Goal: Check status: Check status

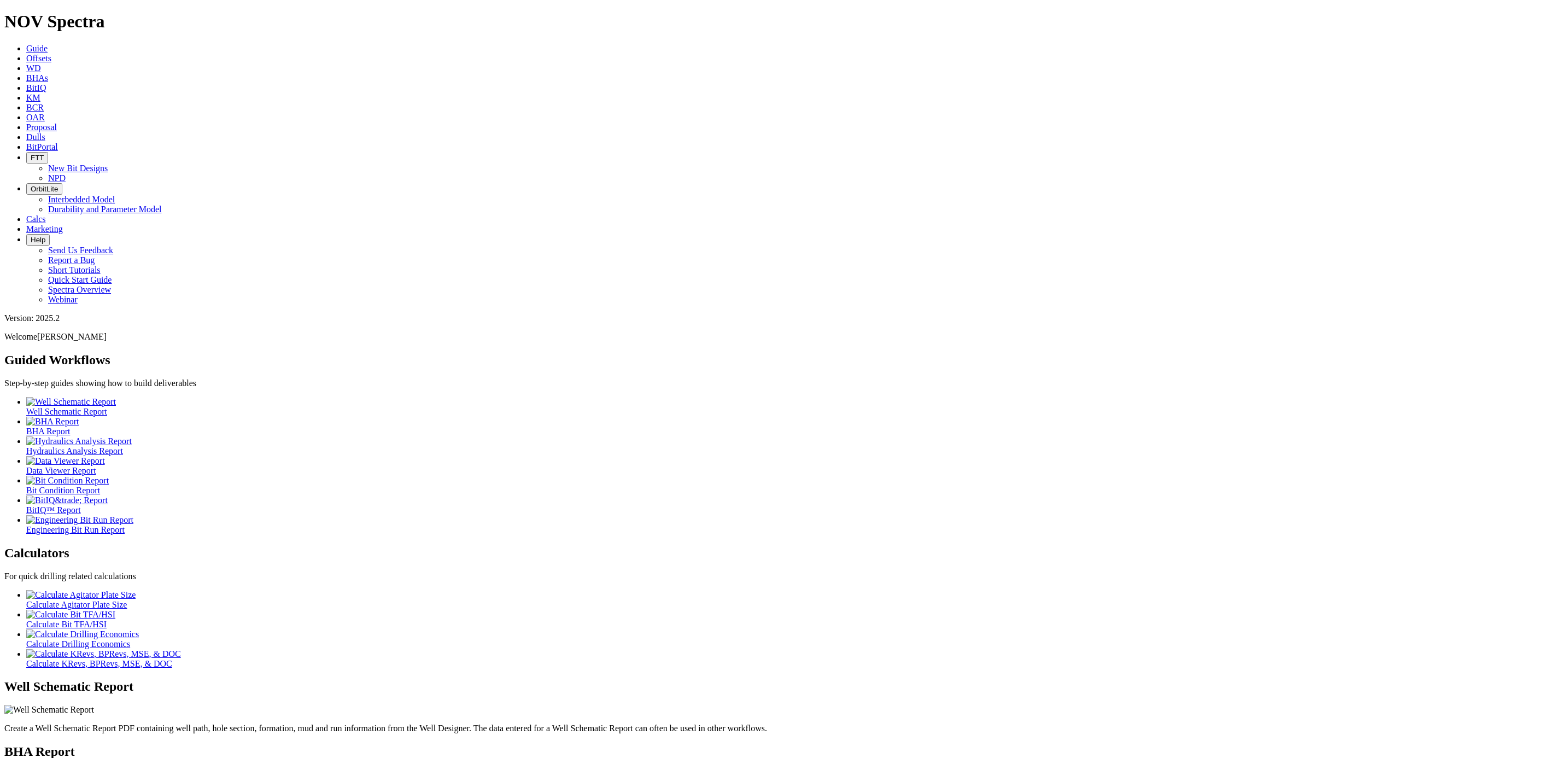
click at [43, 103] on span "BCR" at bounding box center [34, 107] width 17 height 10
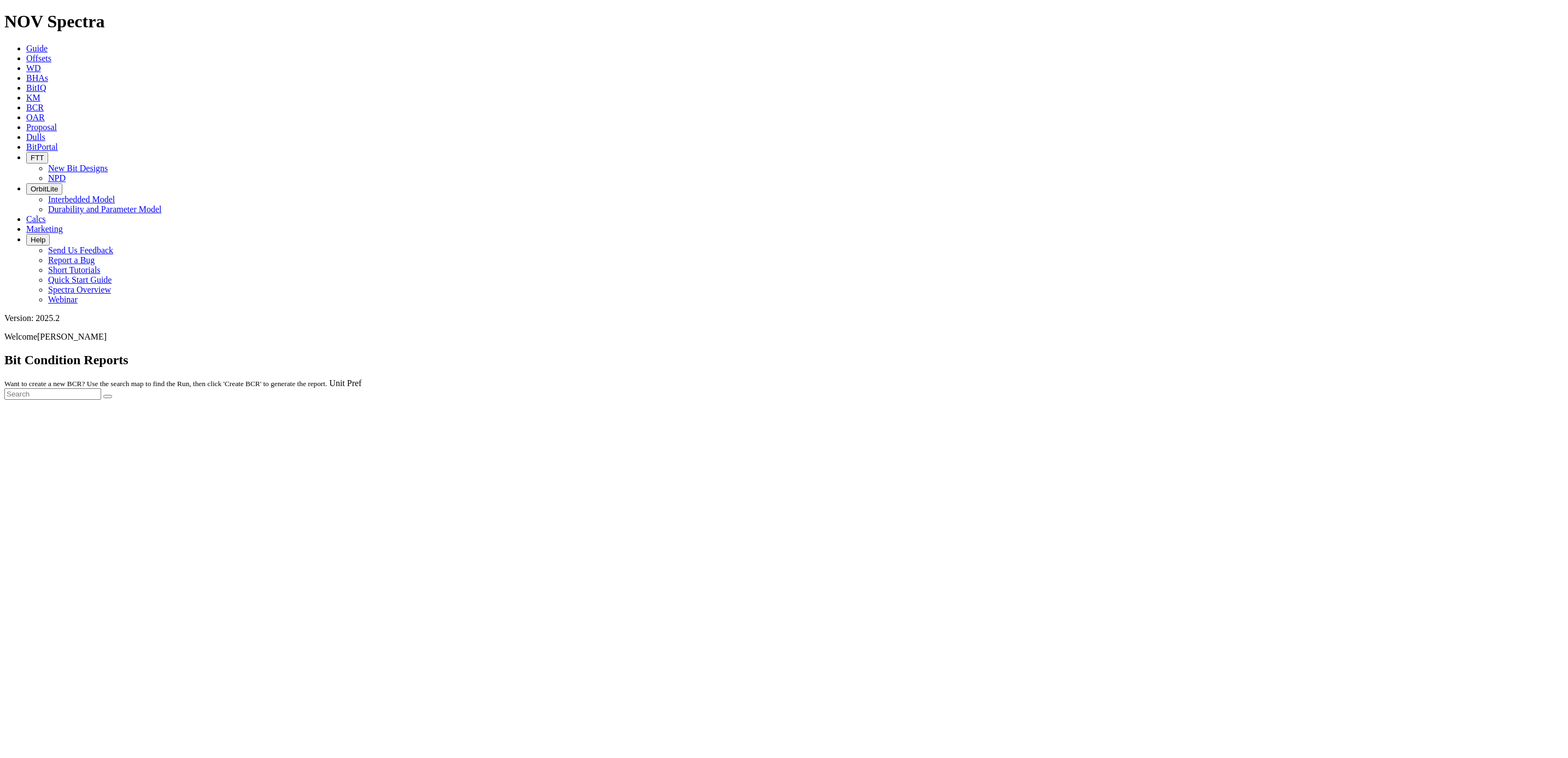
click at [276, 400] on div at bounding box center [784, 400] width 1560 height 0
click at [46, 83] on span "BitIQ" at bounding box center [36, 87] width 20 height 10
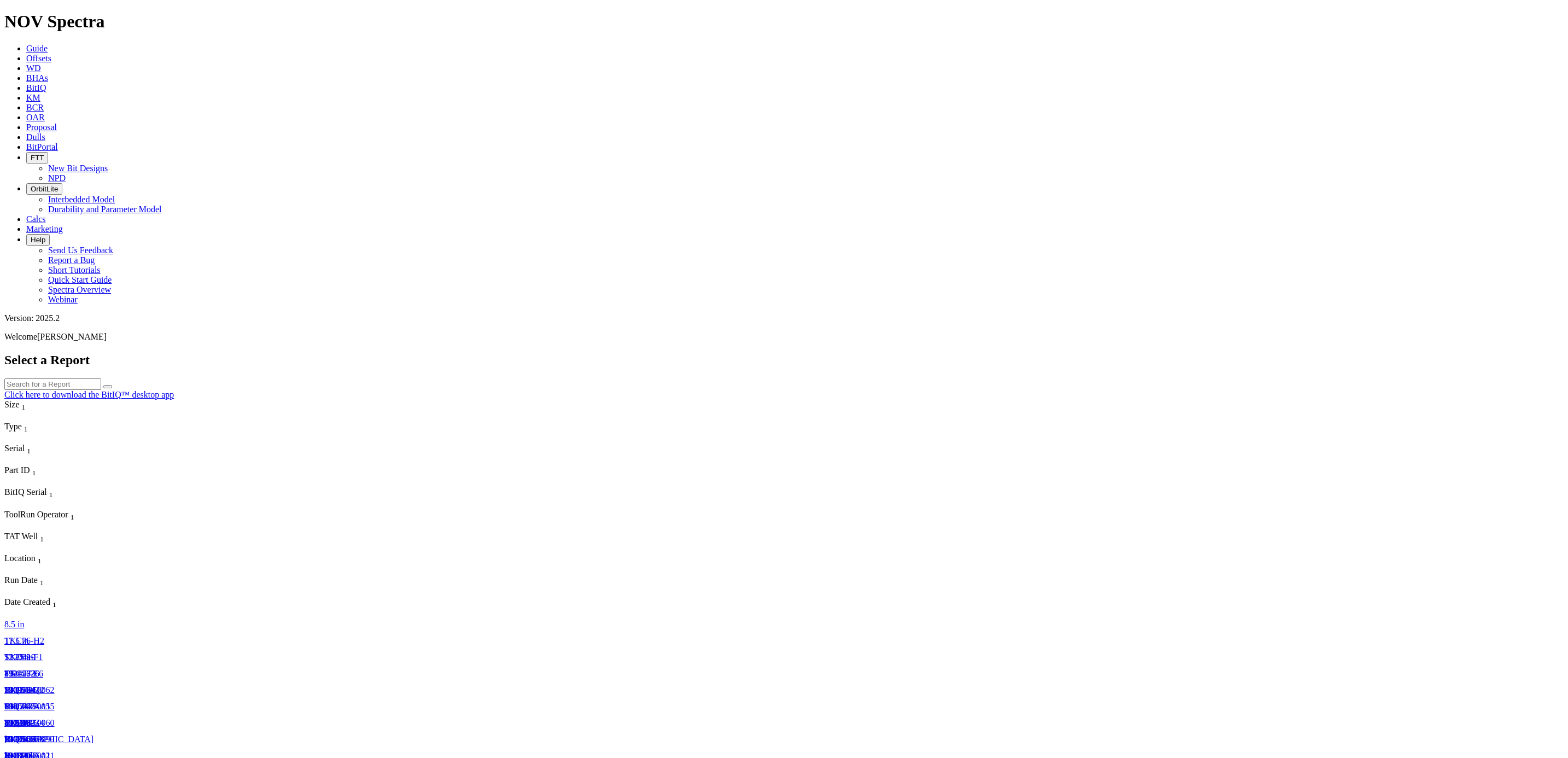
click at [55, 685] on span "BIQ24350062" at bounding box center [29, 690] width 50 height 10
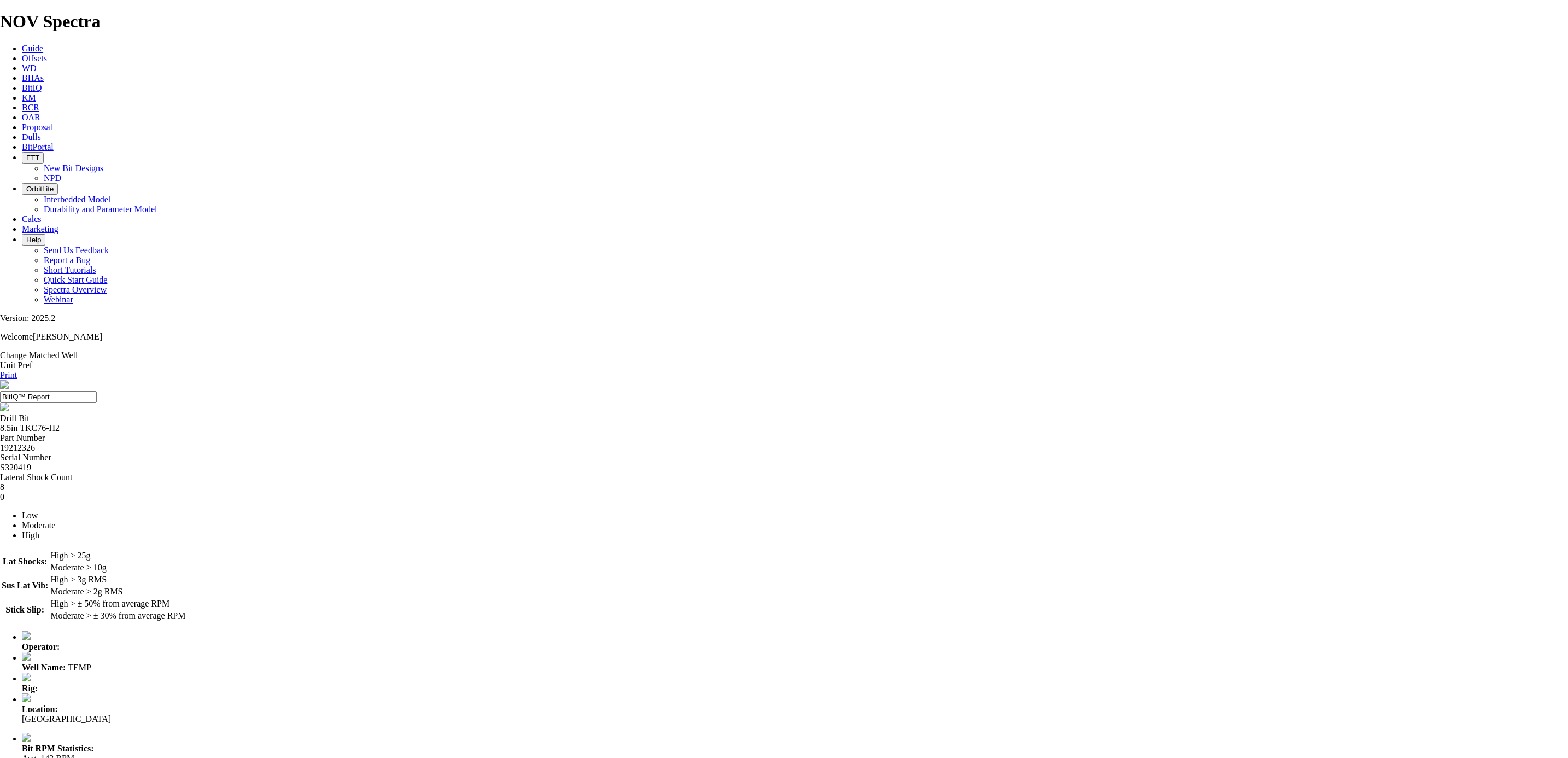
click at [840, 473] on div at bounding box center [784, 473] width 1568 height 0
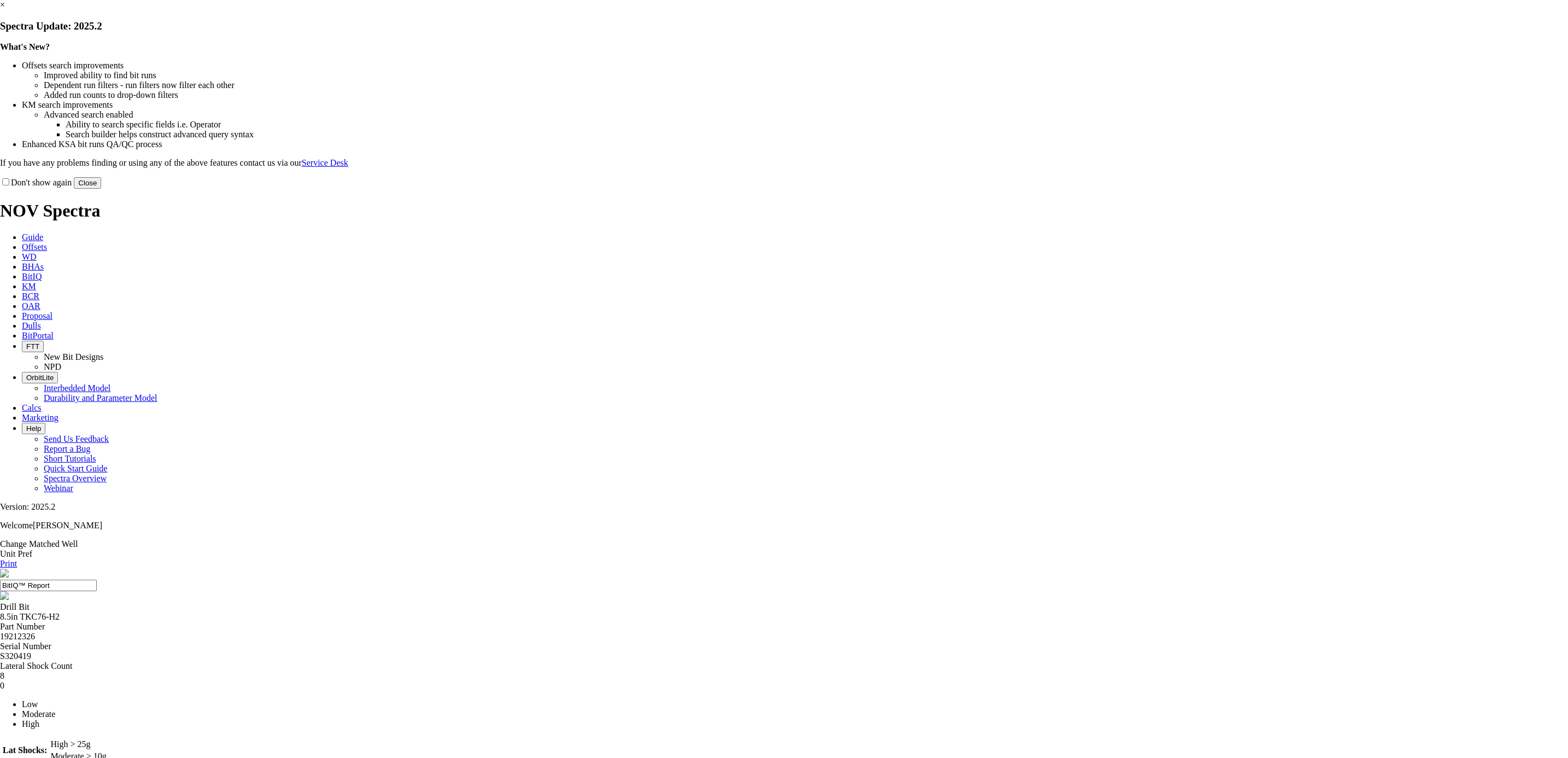
click at [101, 188] on button "Close" at bounding box center [88, 183] width 27 height 11
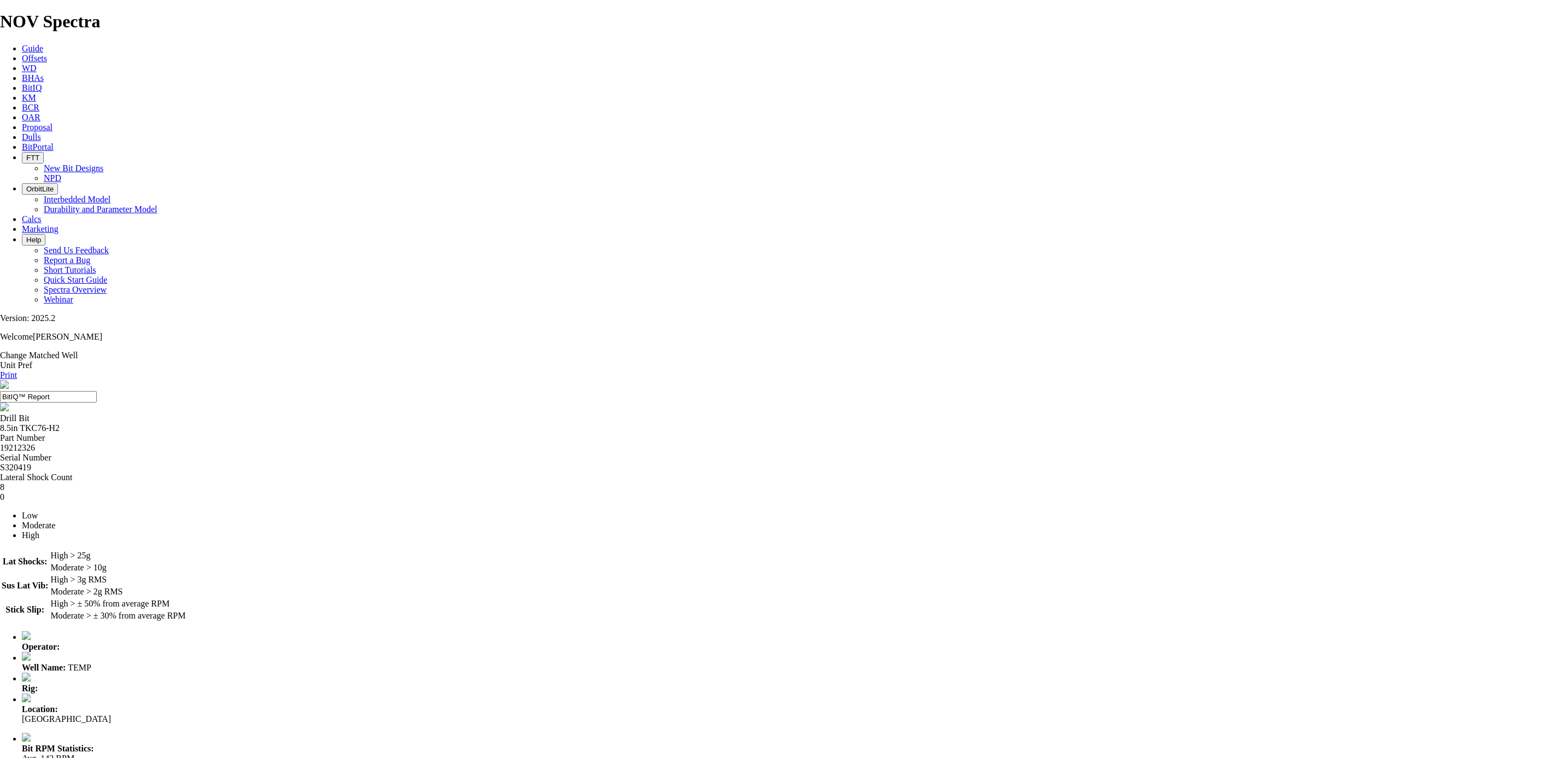
click at [806, 473] on div at bounding box center [784, 473] width 1568 height 0
click at [906, 473] on div at bounding box center [784, 473] width 1568 height 0
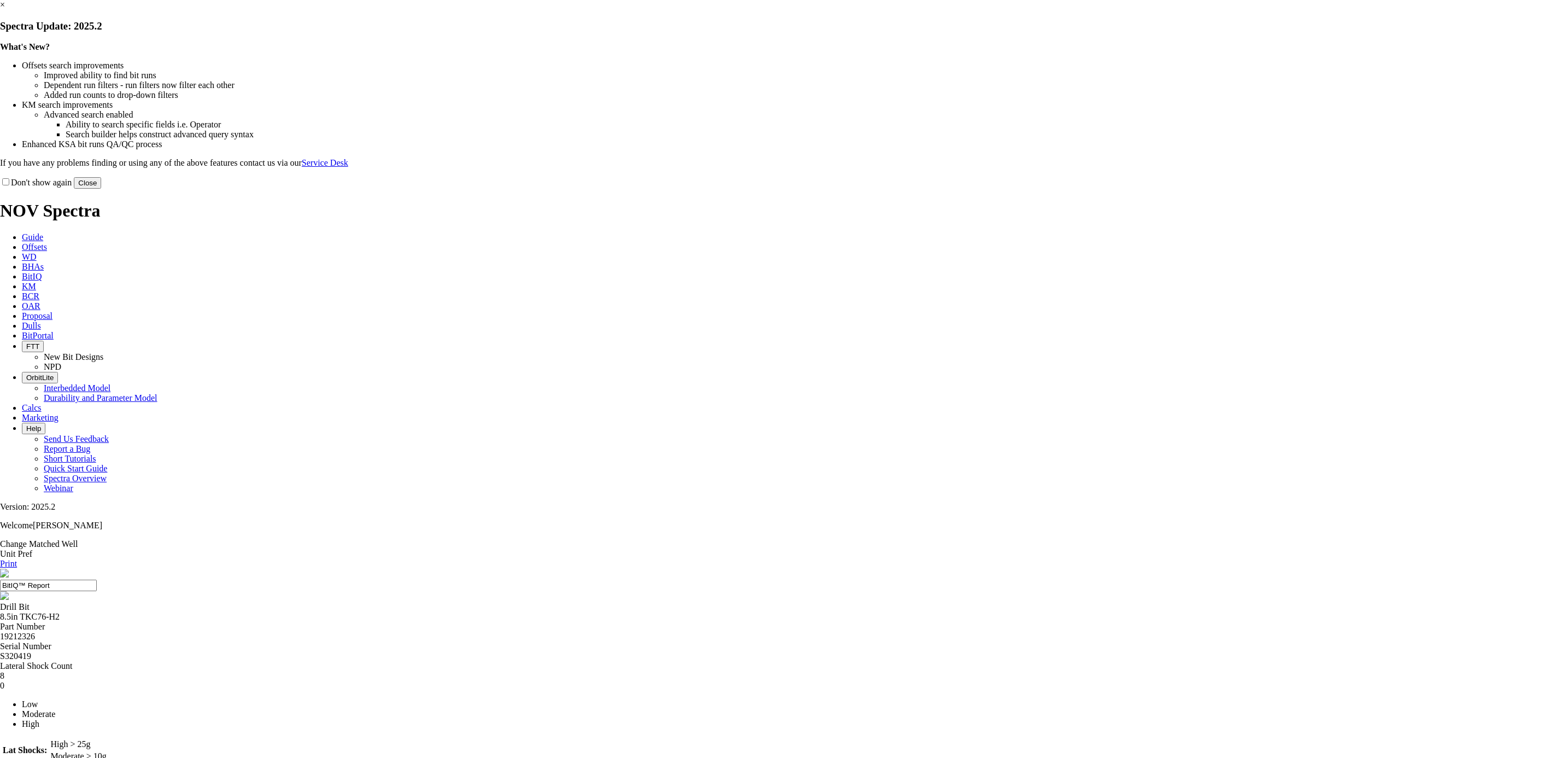
click at [101, 188] on button "Close" at bounding box center [88, 183] width 27 height 11
